Goal: Information Seeking & Learning: Learn about a topic

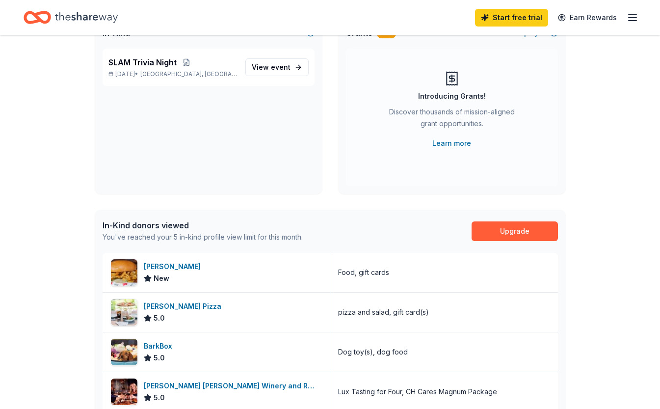
scroll to position [85, 0]
click at [267, 63] on span "View event" at bounding box center [271, 67] width 39 height 12
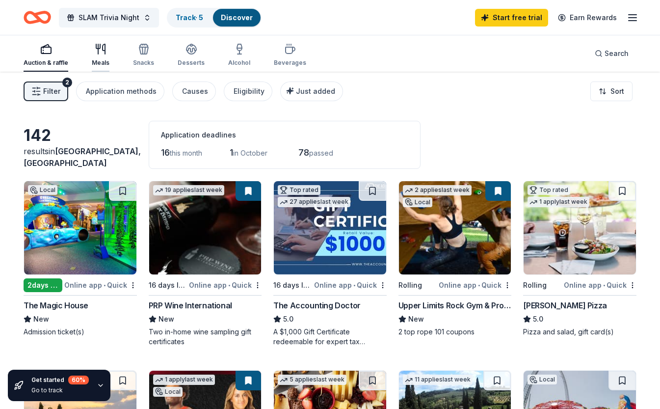
click at [100, 59] on div "Meals" at bounding box center [101, 63] width 18 height 8
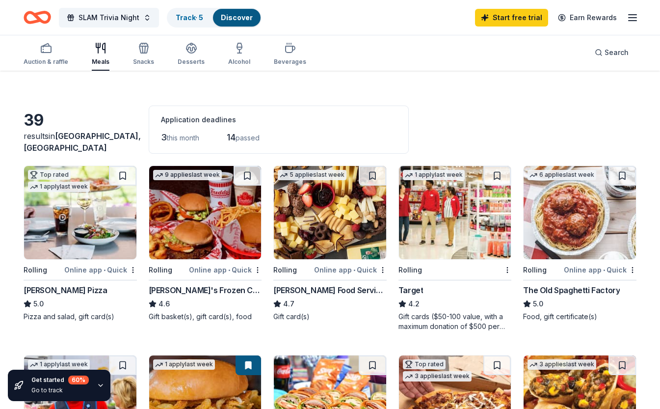
scroll to position [16, 0]
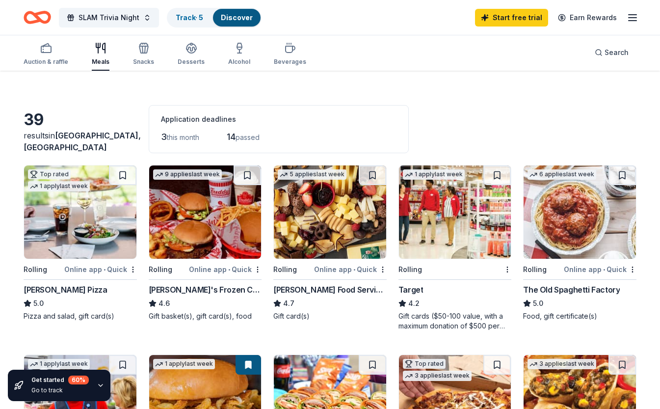
click at [224, 237] on img at bounding box center [205, 211] width 112 height 93
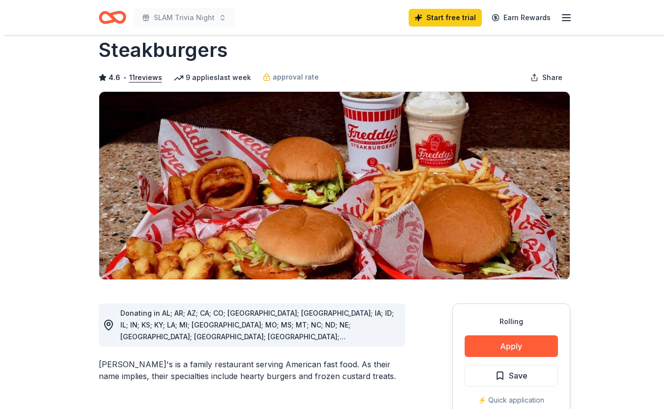
scroll to position [50, 0]
